Goal: Task Accomplishment & Management: Use online tool/utility

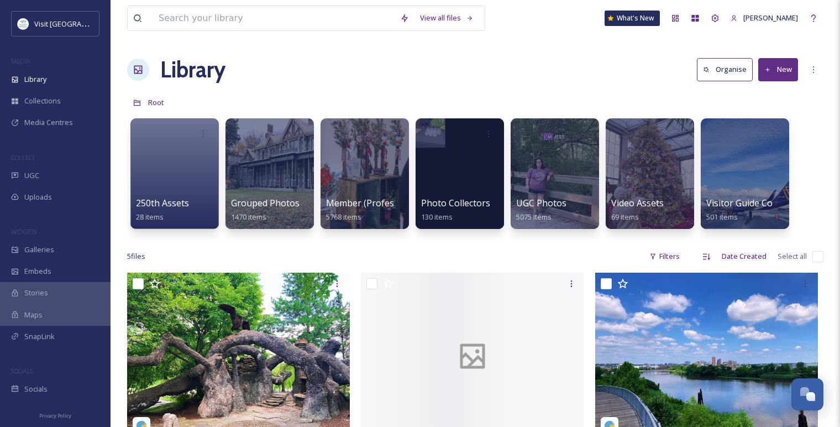
scroll to position [802, 0]
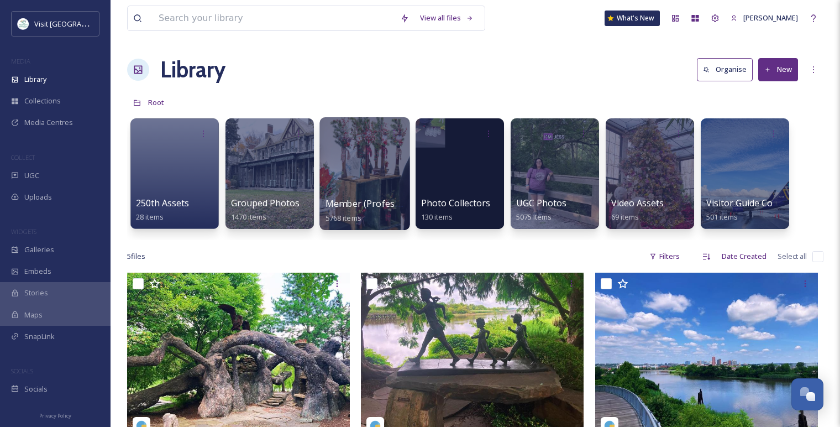
click at [358, 180] on div at bounding box center [364, 173] width 90 height 113
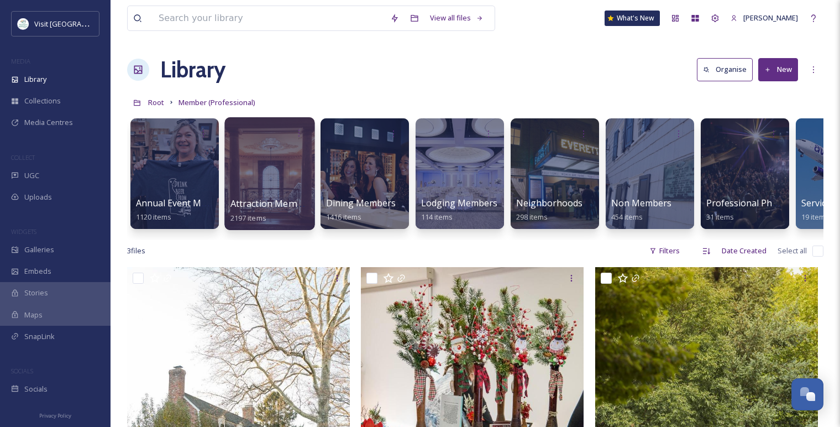
click at [254, 174] on div at bounding box center [269, 173] width 90 height 113
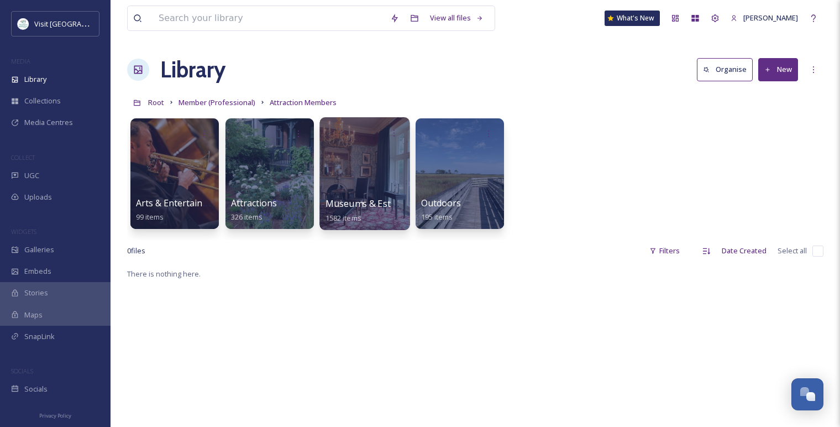
click at [370, 171] on div at bounding box center [364, 173] width 90 height 113
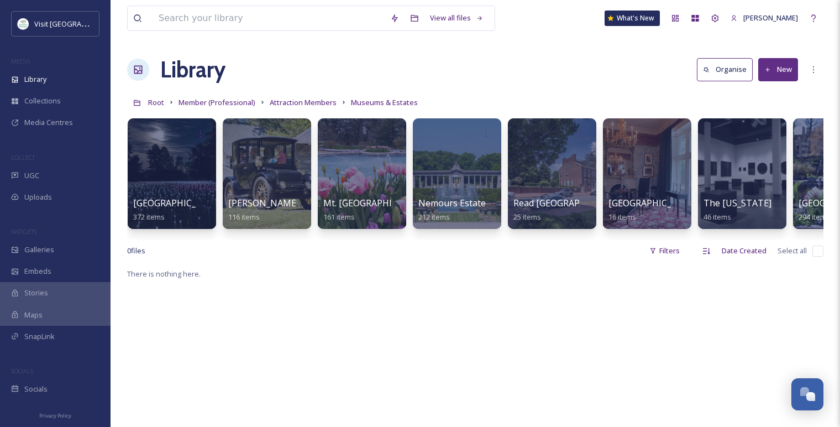
scroll to position [0, 444]
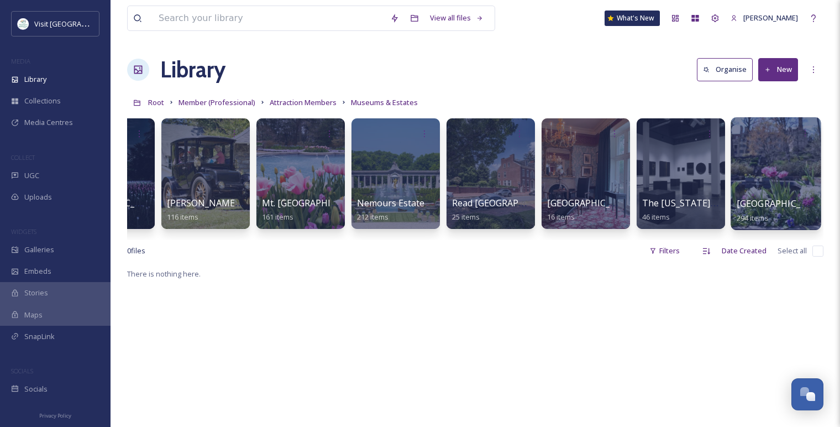
click at [785, 167] on div at bounding box center [775, 173] width 90 height 113
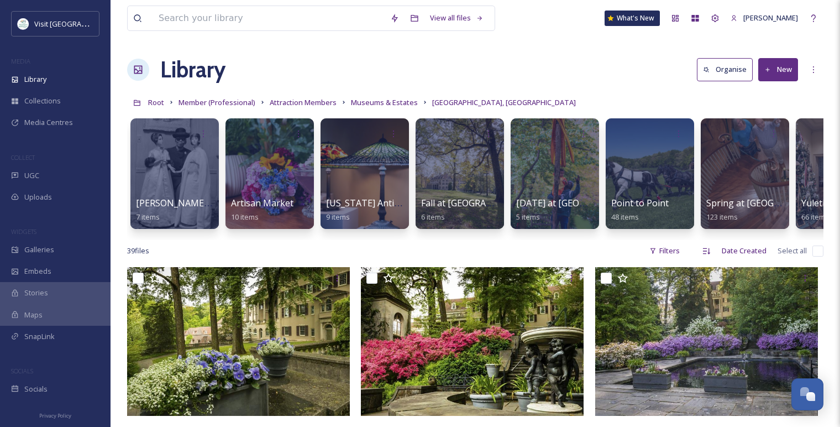
scroll to position [0, 64]
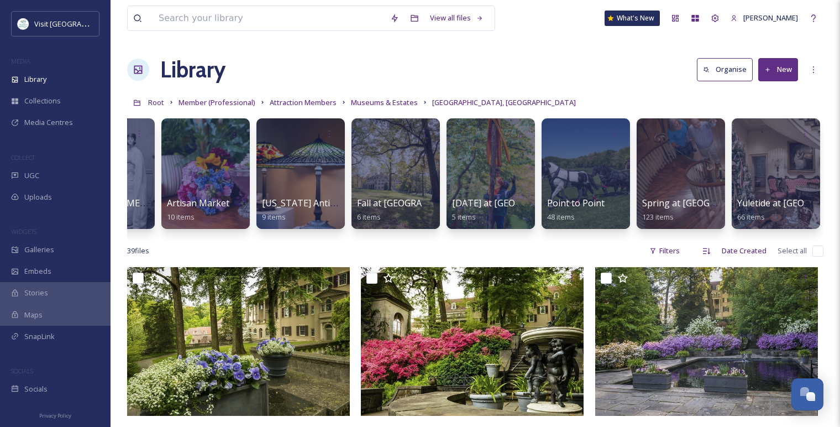
click at [769, 70] on icon at bounding box center [767, 69] width 7 height 7
click at [770, 133] on span "Folder" at bounding box center [765, 138] width 21 height 10
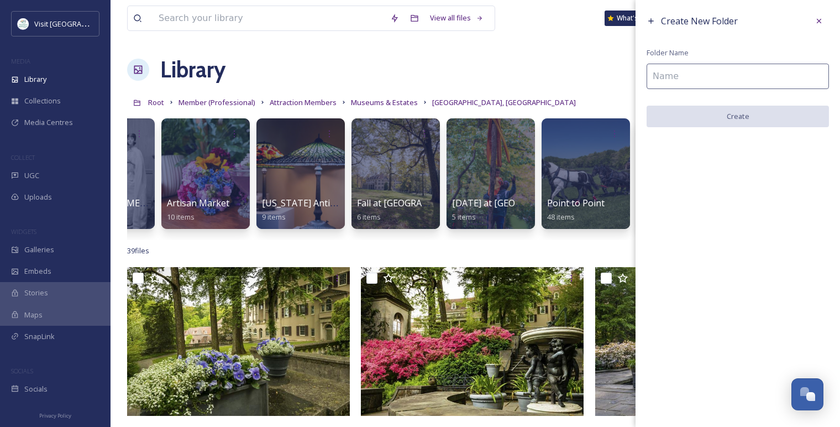
click at [659, 82] on input at bounding box center [737, 76] width 182 height 25
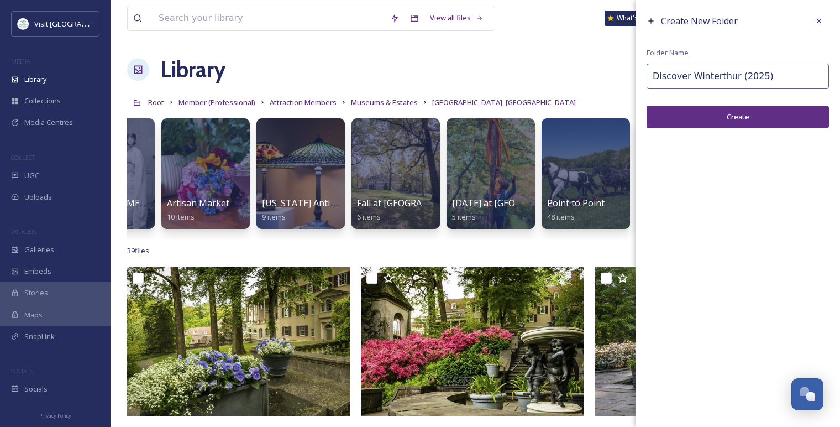
type input "Discover Winterthur (2025)"
click at [691, 114] on button "Create" at bounding box center [737, 117] width 182 height 23
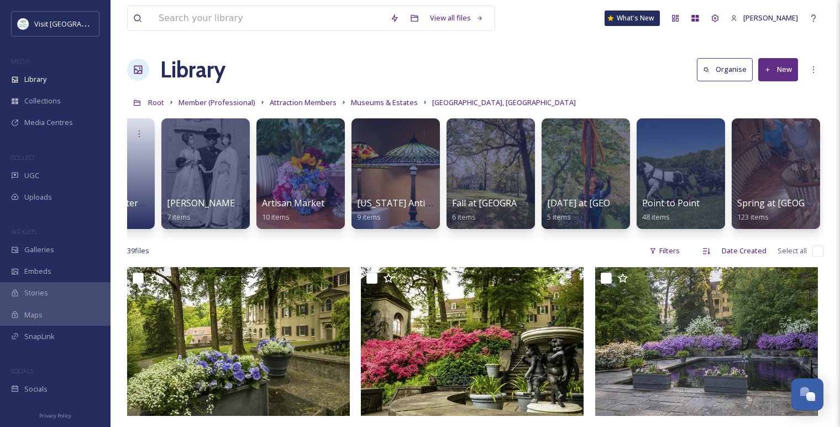
scroll to position [0, 0]
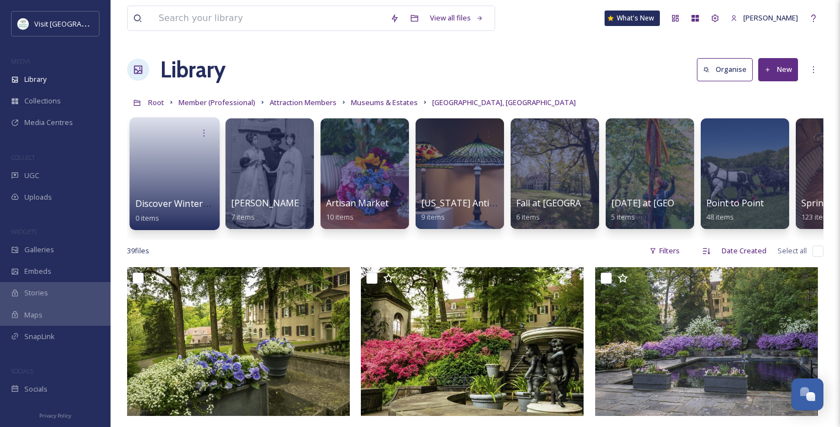
click at [169, 158] on link at bounding box center [174, 170] width 79 height 54
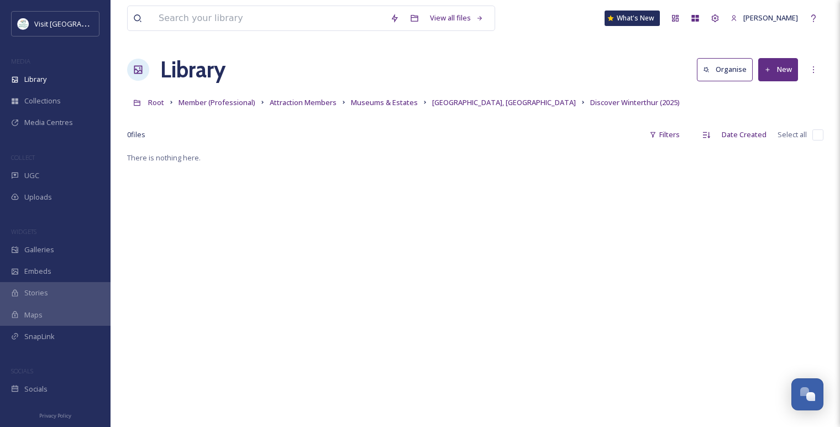
click at [776, 73] on button "New" at bounding box center [778, 69] width 40 height 23
click at [776, 91] on span "File Upload" at bounding box center [773, 95] width 36 height 10
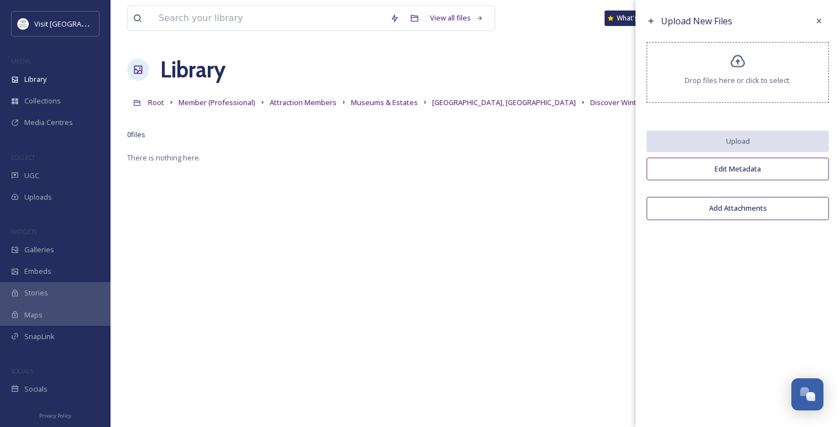
click at [720, 75] on span "Drop files here or click to select." at bounding box center [738, 80] width 106 height 10
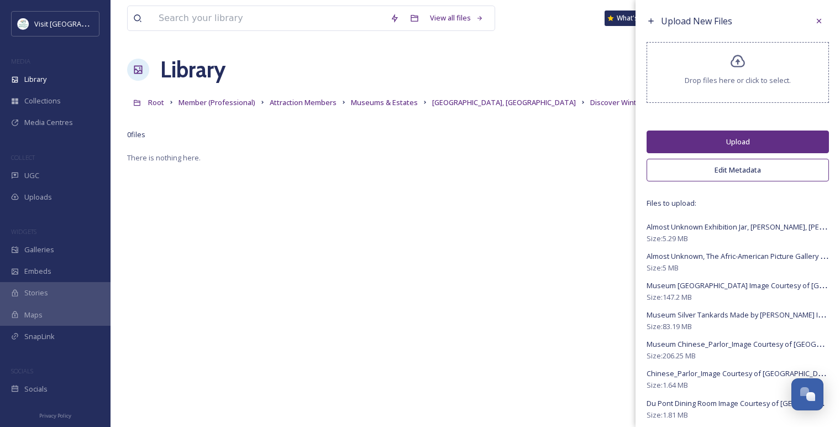
click at [704, 139] on button "Upload" at bounding box center [737, 141] width 182 height 23
